Goal: Task Accomplishment & Management: Manage account settings

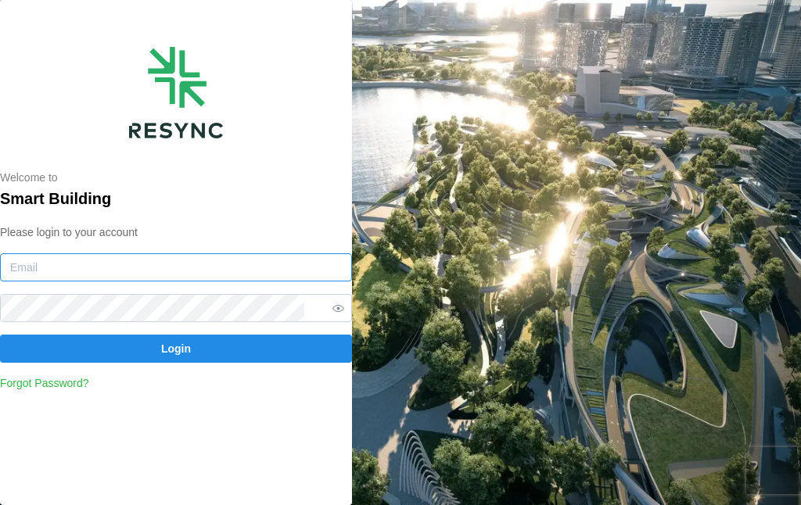
click at [235, 273] on input at bounding box center [176, 267] width 352 height 28
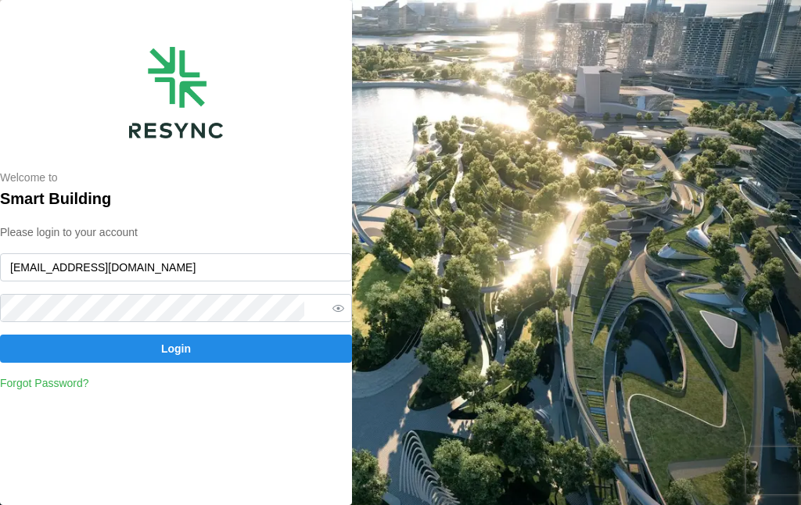
click at [181, 354] on span "Login" at bounding box center [176, 348] width 30 height 27
click at [195, 270] on input "[EMAIL_ADDRESS][DOMAIN_NAME]" at bounding box center [176, 267] width 352 height 28
type input "[EMAIL_ADDRESS][DOMAIN_NAME]"
click at [332, 313] on icon "button" at bounding box center [338, 309] width 12 height 12
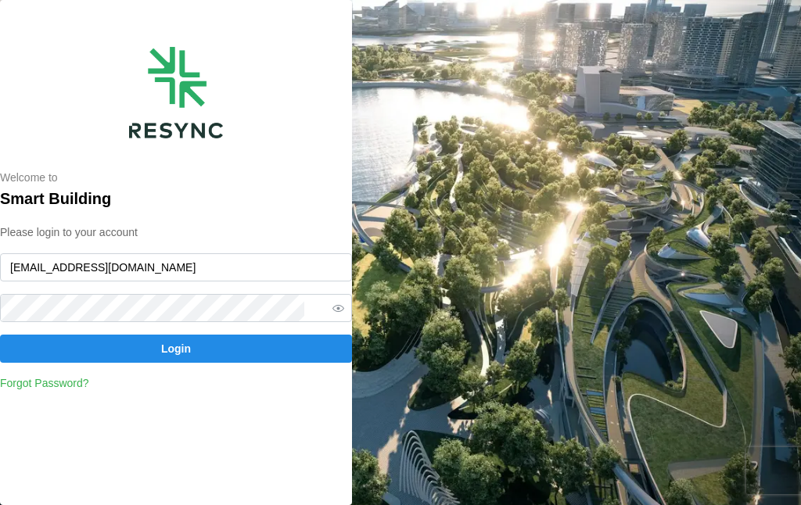
click at [234, 344] on span "Login" at bounding box center [176, 348] width 322 height 27
click at [236, 355] on span "Login" at bounding box center [176, 348] width 322 height 27
